Goal: Information Seeking & Learning: Stay updated

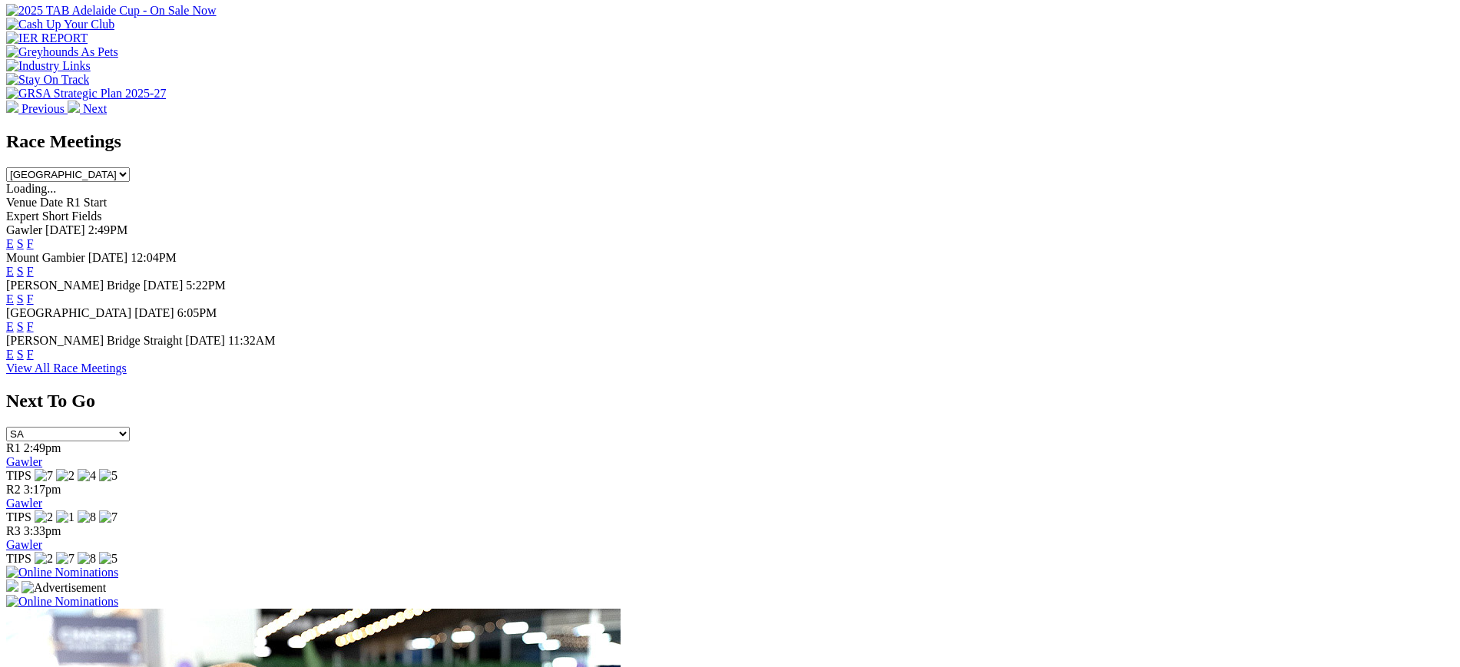
scroll to position [619, 0]
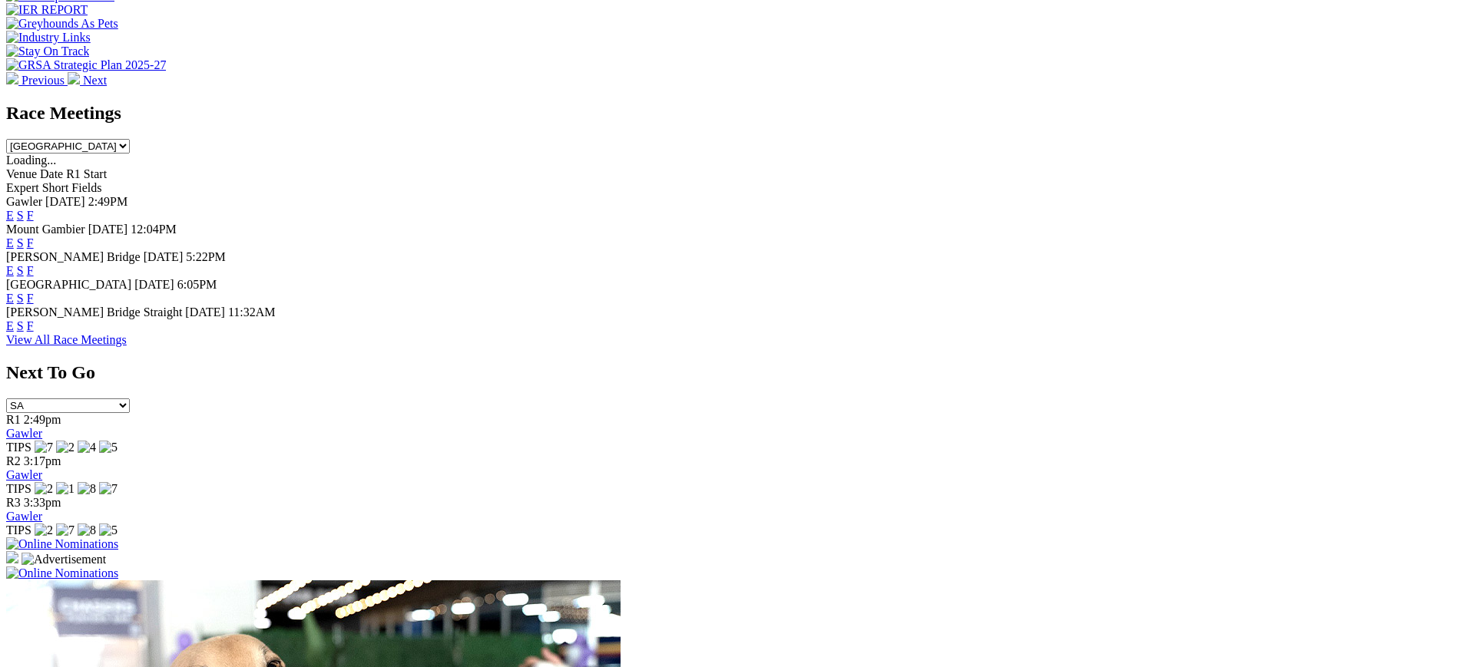
click at [34, 209] on link "F" at bounding box center [30, 215] width 7 height 13
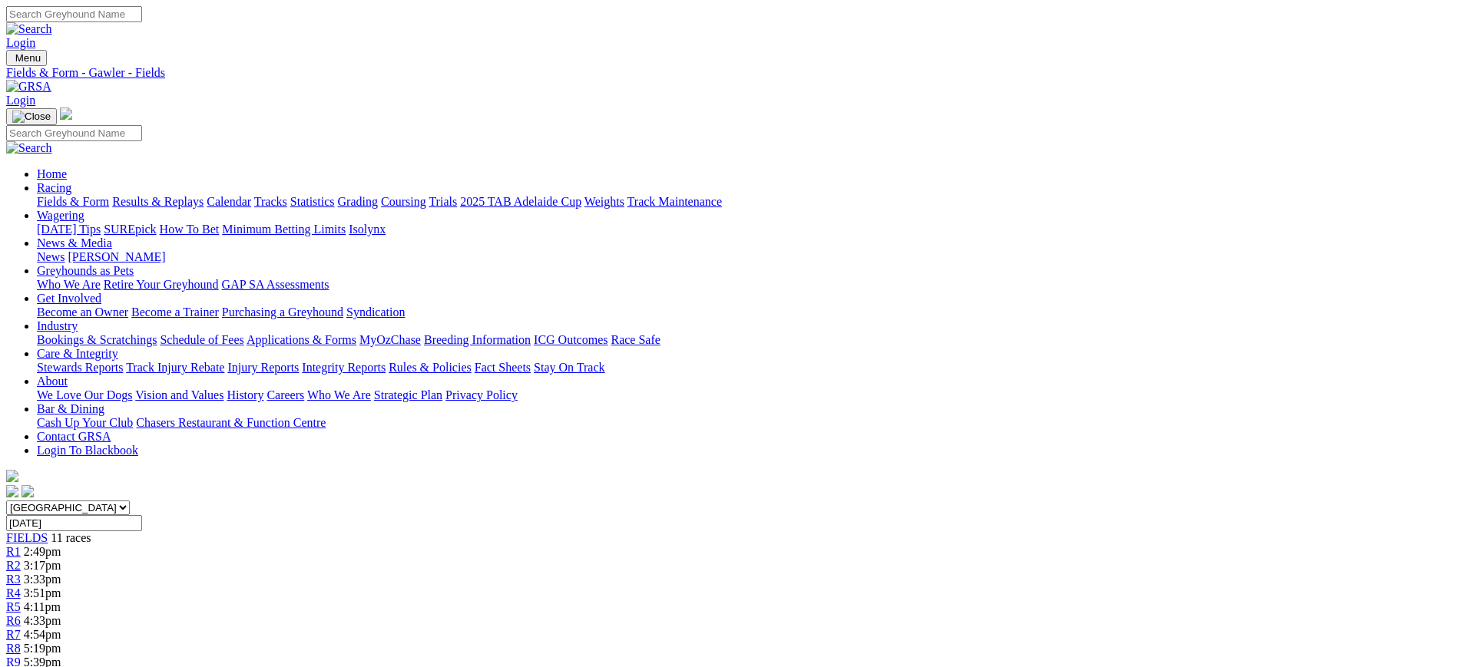
click at [123, 361] on link "Stewards Reports" at bounding box center [80, 367] width 86 height 13
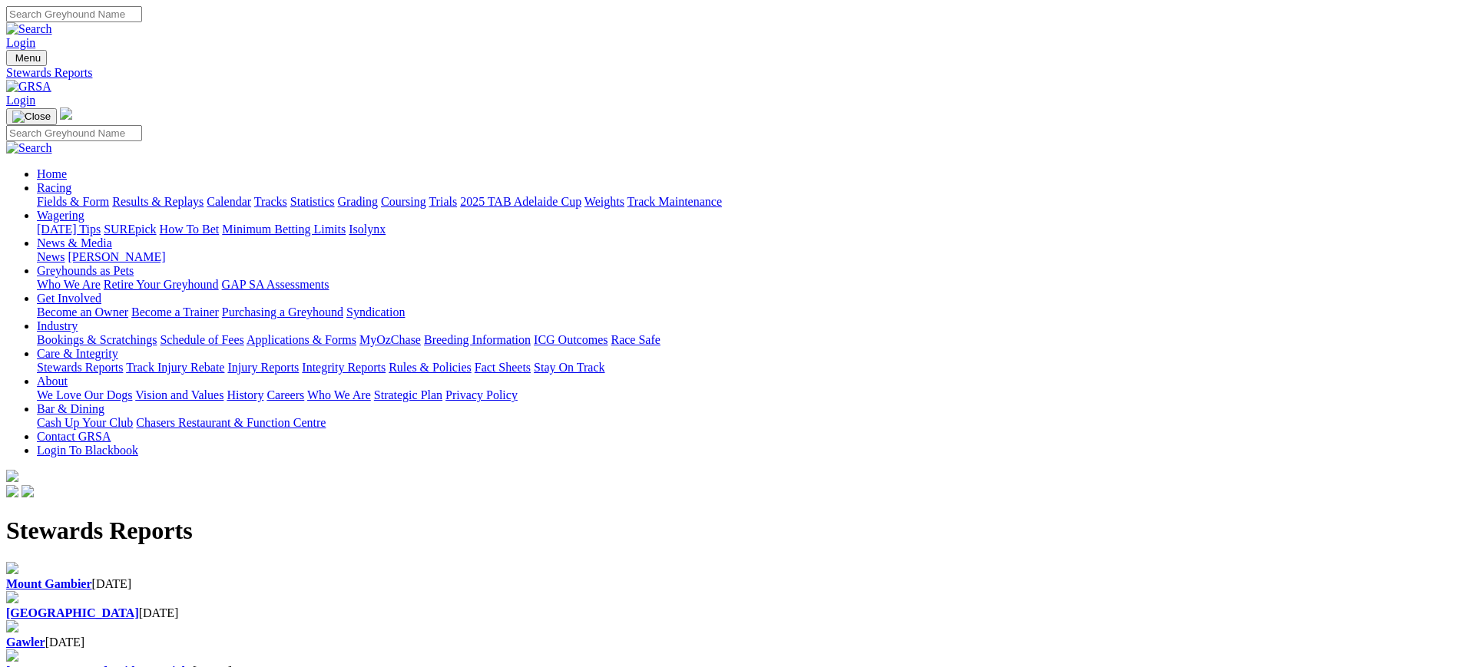
click at [488, 591] on div "Angle Park 02 Oct 2025" at bounding box center [729, 605] width 1447 height 29
click at [64, 250] on link "News" at bounding box center [51, 256] width 28 height 13
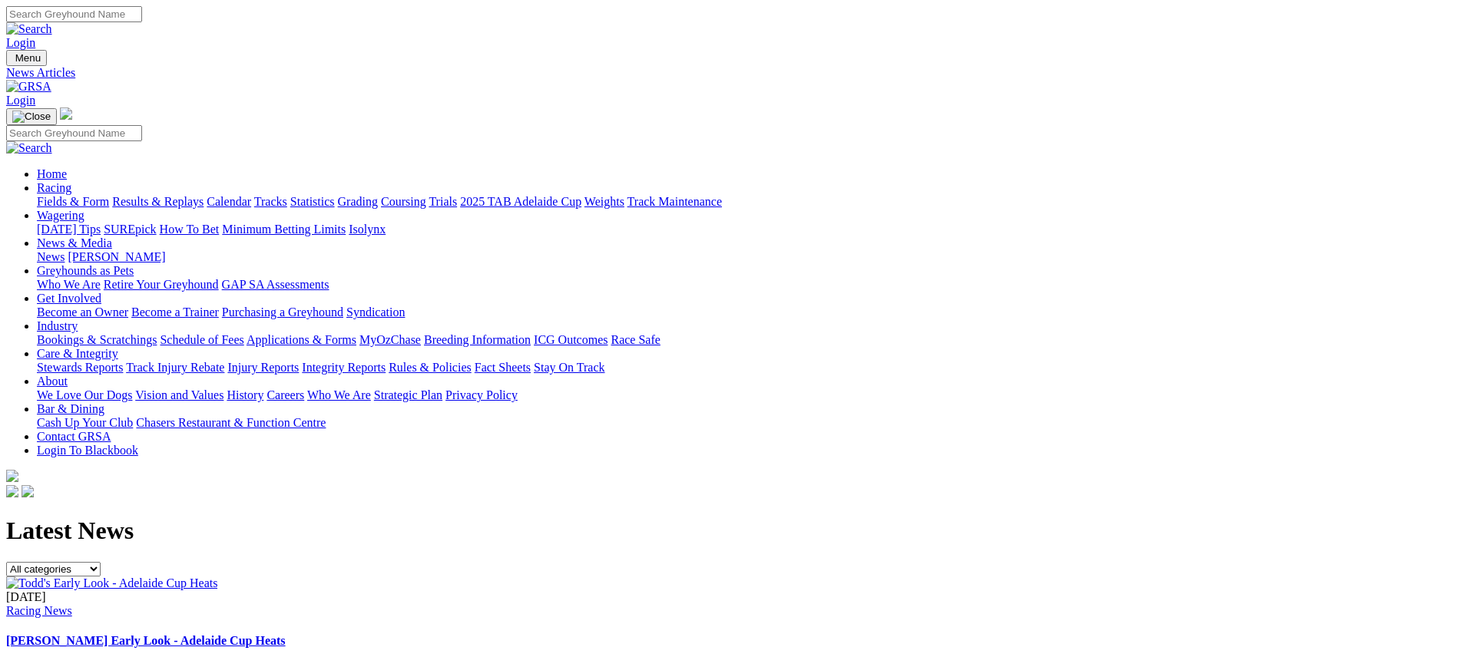
click at [51, 80] on img at bounding box center [28, 87] width 45 height 14
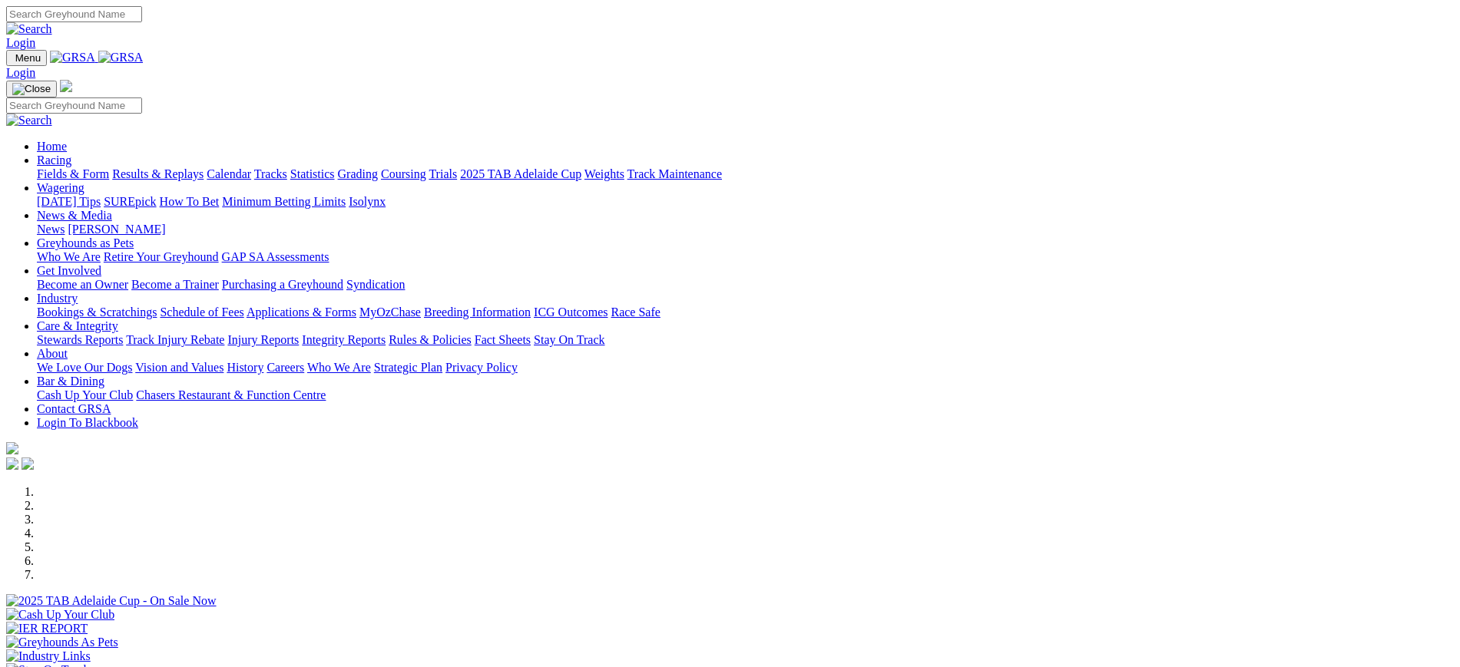
click at [144, 55] on img at bounding box center [120, 58] width 45 height 14
